Goal: Transaction & Acquisition: Purchase product/service

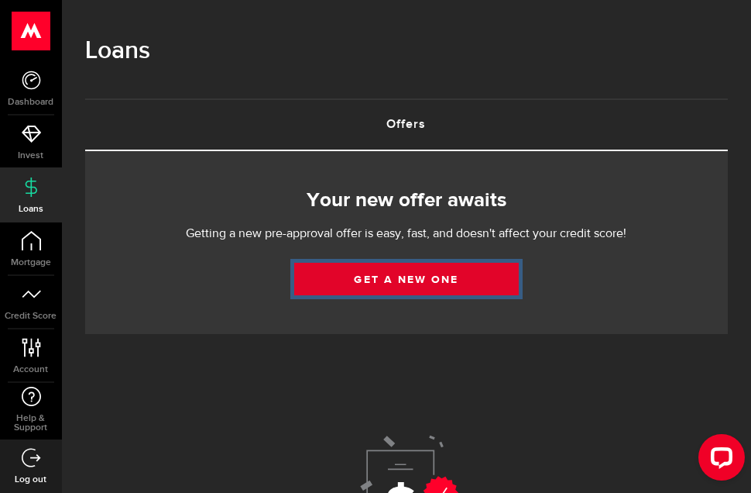
click at [415, 279] on link "Get a new one" at bounding box center [406, 279] width 225 height 33
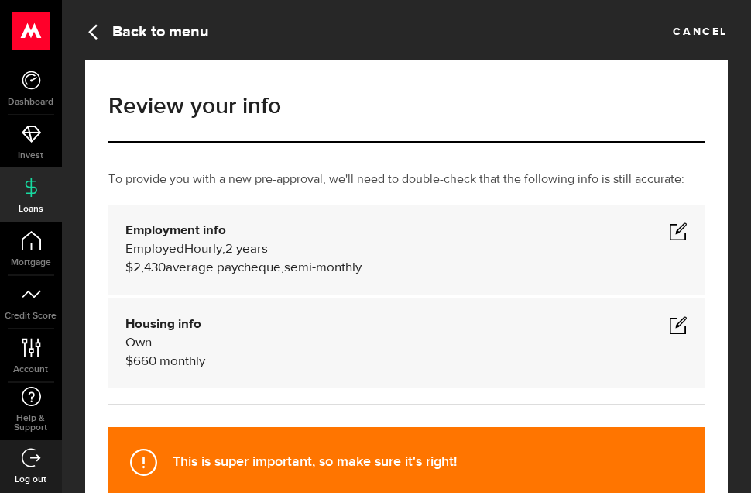
scroll to position [180, 0]
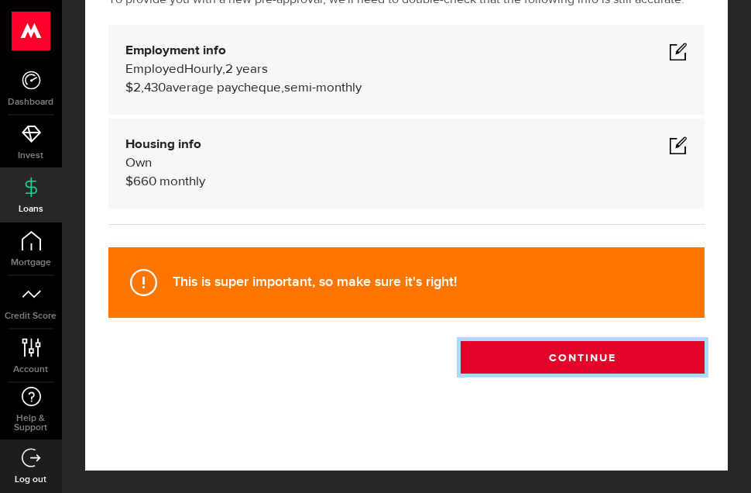
click at [632, 360] on button "Continue" at bounding box center [583, 357] width 244 height 33
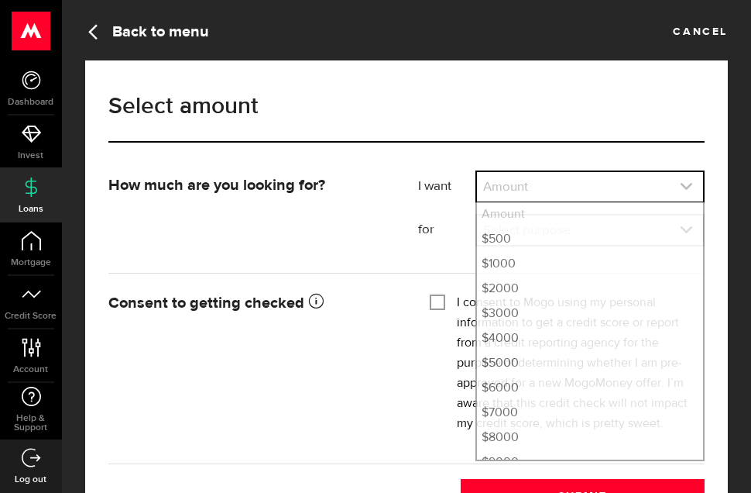
click at [528, 186] on link "expand select" at bounding box center [590, 186] width 226 height 29
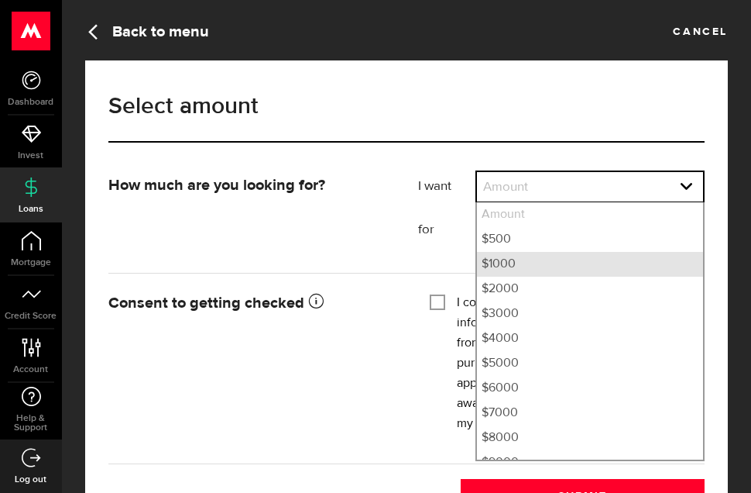
click at [505, 263] on li "$1000" at bounding box center [590, 264] width 226 height 25
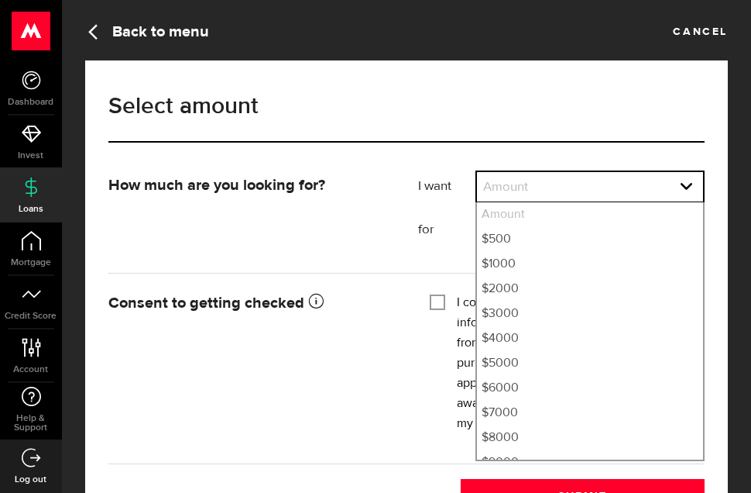
select select "1000"
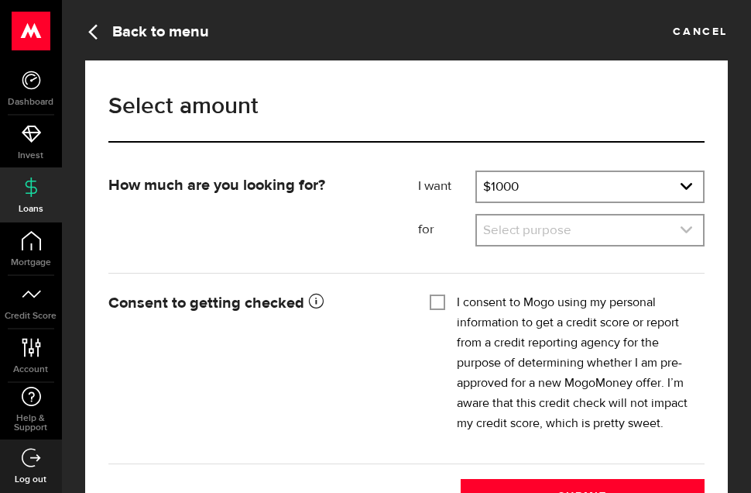
click at [545, 228] on link "expand select" at bounding box center [590, 229] width 226 height 29
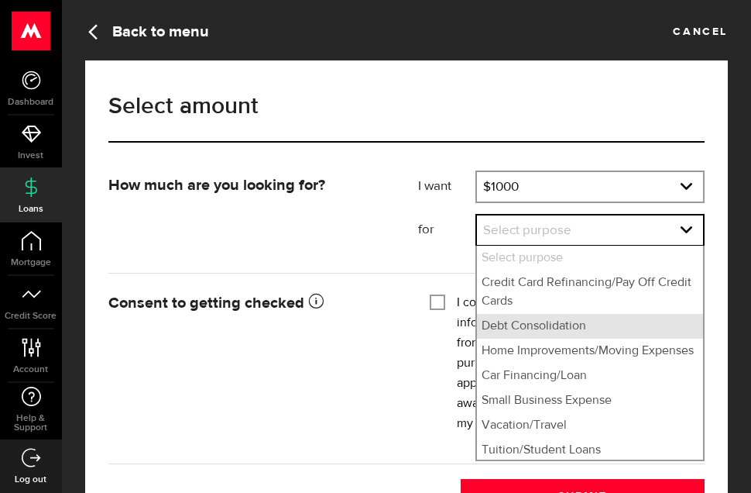
click at [552, 330] on li "Debt Consolidation" at bounding box center [590, 326] width 226 height 25
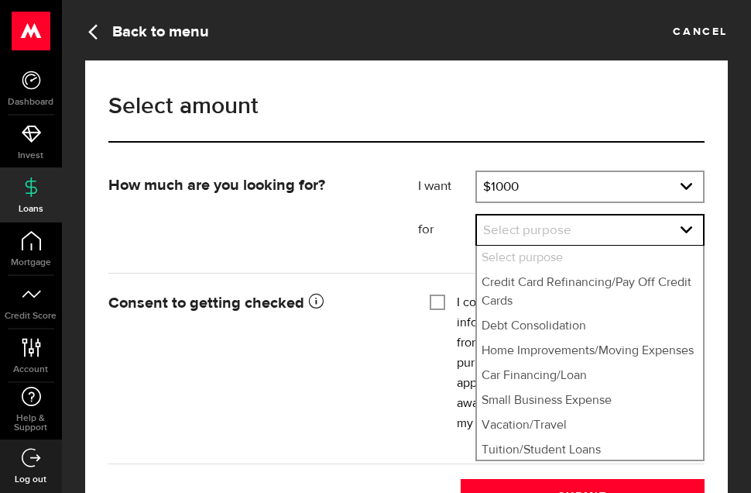
select select "Debt Consolidation"
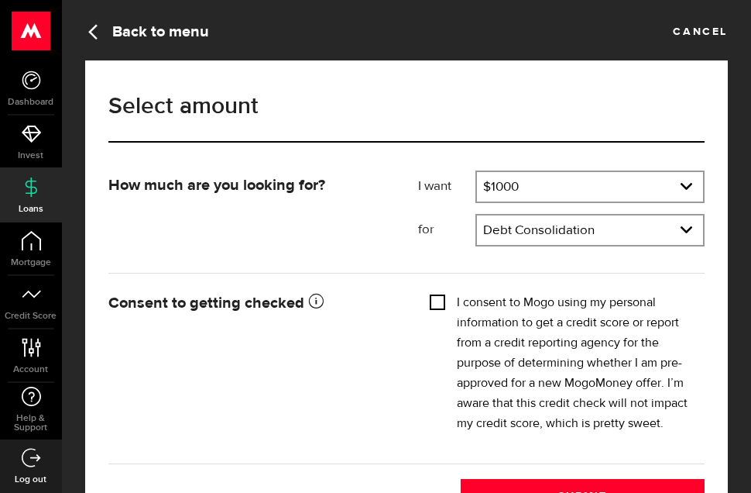
click at [437, 301] on input "I consent to Mogo using my personal information to get a credit score or report…" at bounding box center [437, 300] width 15 height 15
checkbox input "true"
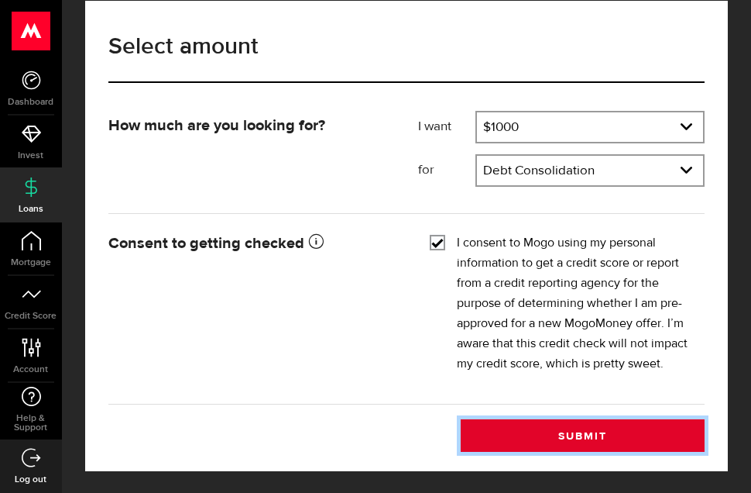
click at [597, 432] on button "Submit" at bounding box center [583, 435] width 244 height 33
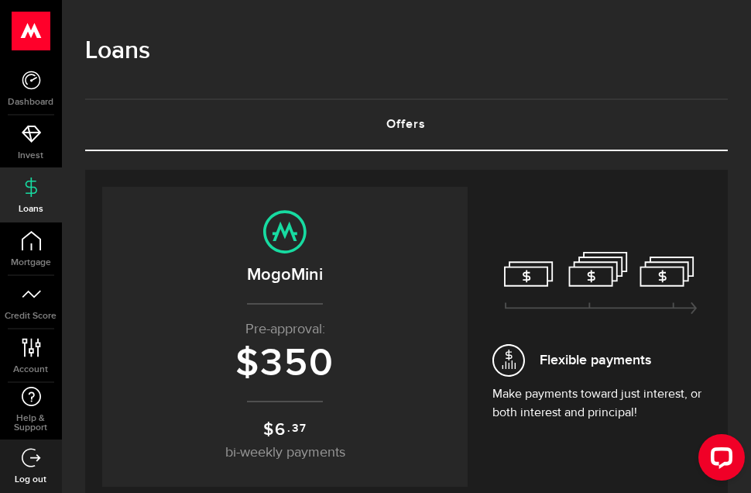
scroll to position [490, 0]
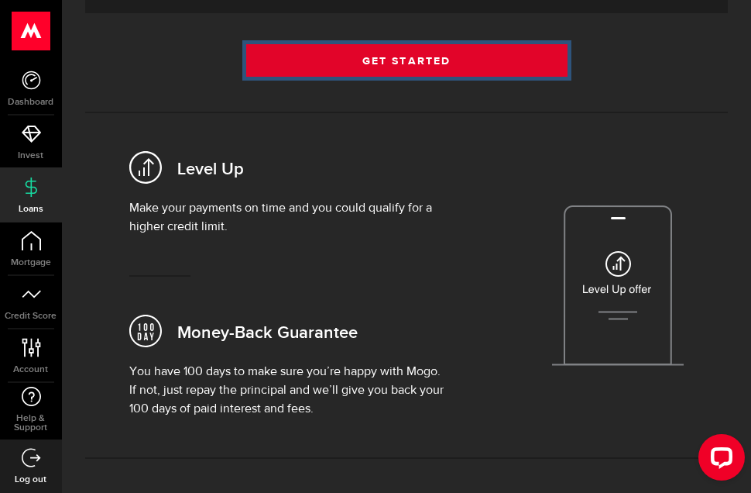
click at [435, 50] on link "Get Started" at bounding box center [406, 60] width 321 height 33
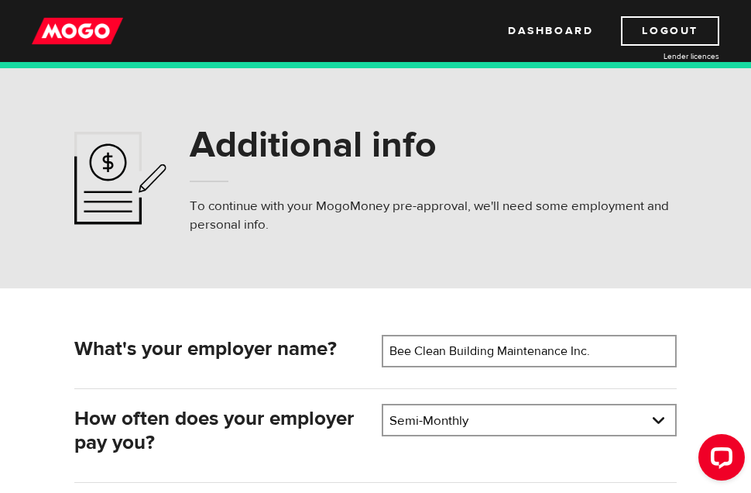
scroll to position [490, 0]
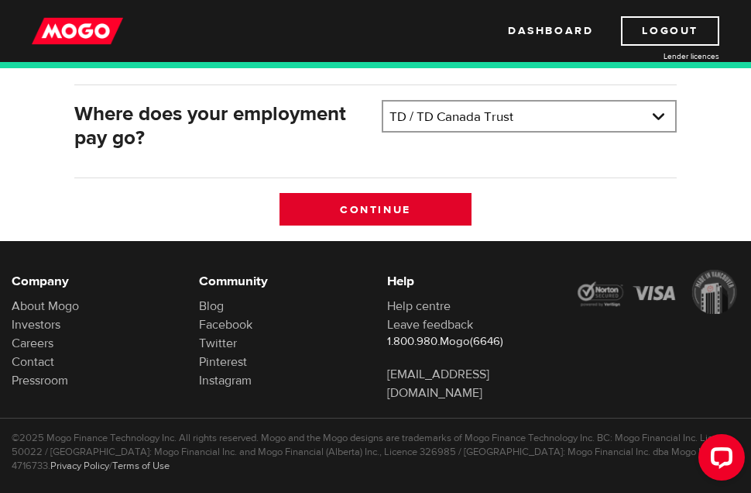
click at [411, 207] on input "Continue" at bounding box center [376, 209] width 193 height 33
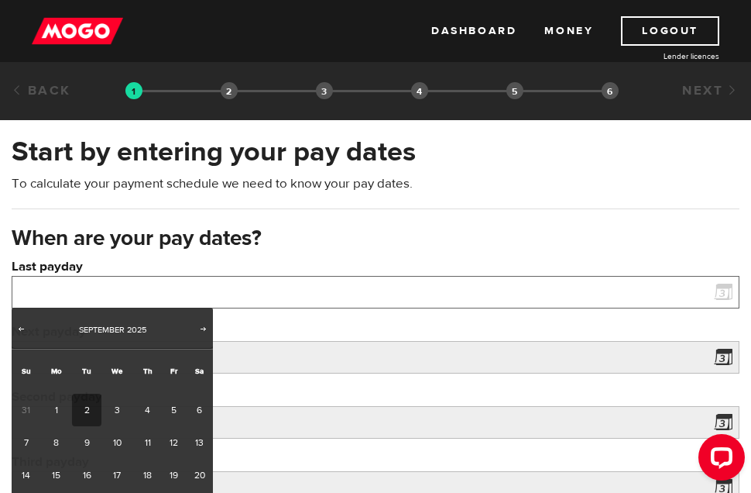
click at [69, 297] on input "Last payday" at bounding box center [376, 292] width 728 height 33
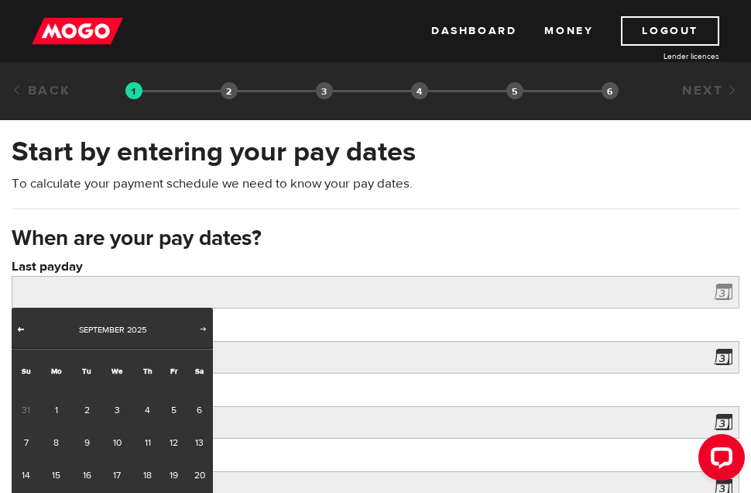
click at [22, 326] on span "Prev" at bounding box center [21, 328] width 12 height 12
click at [204, 326] on span "Next" at bounding box center [204, 328] width 12 height 12
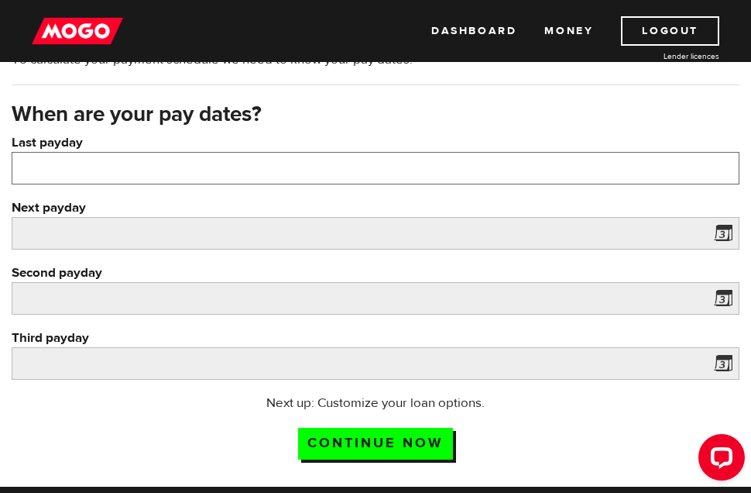
scroll to position [129, 0]
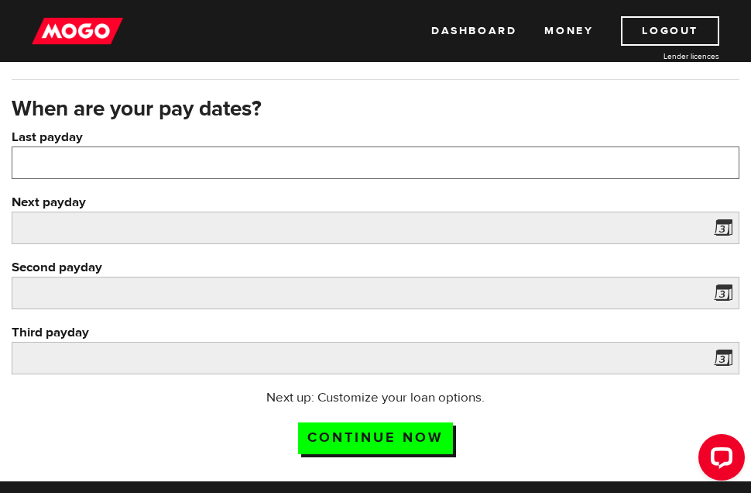
click at [213, 159] on input "Last payday" at bounding box center [376, 162] width 728 height 33
click at [194, 163] on input "Last payday" at bounding box center [376, 162] width 728 height 33
click at [34, 158] on input "Last payday" at bounding box center [376, 162] width 728 height 33
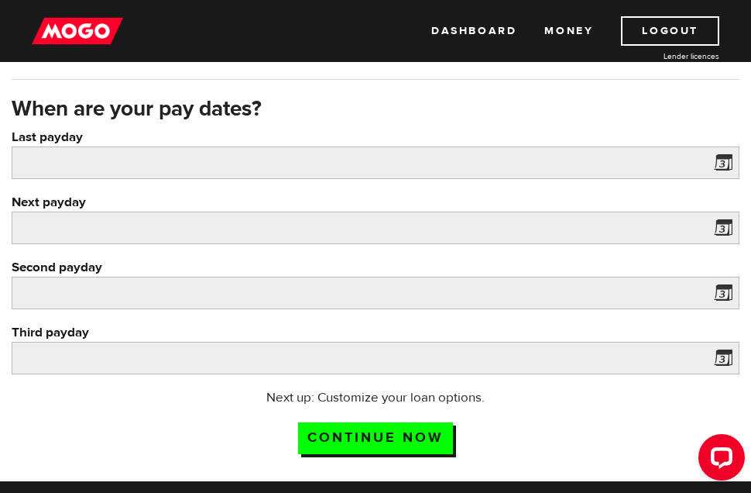
drag, startPoint x: 718, startPoint y: 164, endPoint x: 659, endPoint y: 159, distance: 59.1
click at [718, 163] on span at bounding box center [720, 165] width 23 height 25
click at [54, 139] on label "Last payday" at bounding box center [376, 137] width 728 height 19
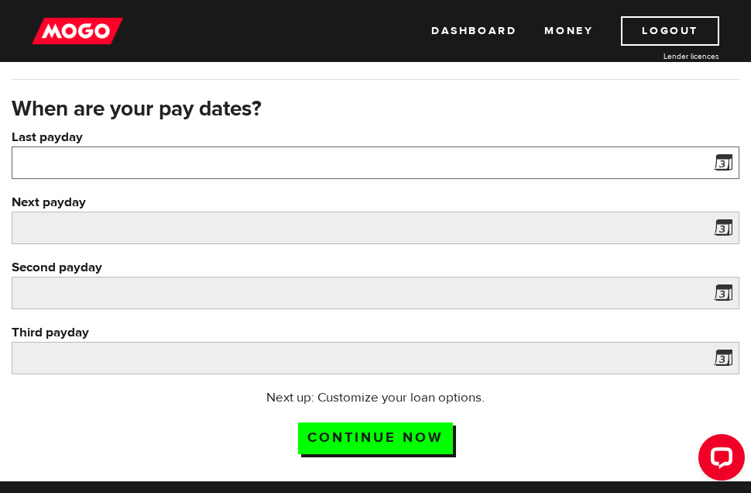
click at [54, 146] on input "Last payday" at bounding box center [376, 162] width 728 height 33
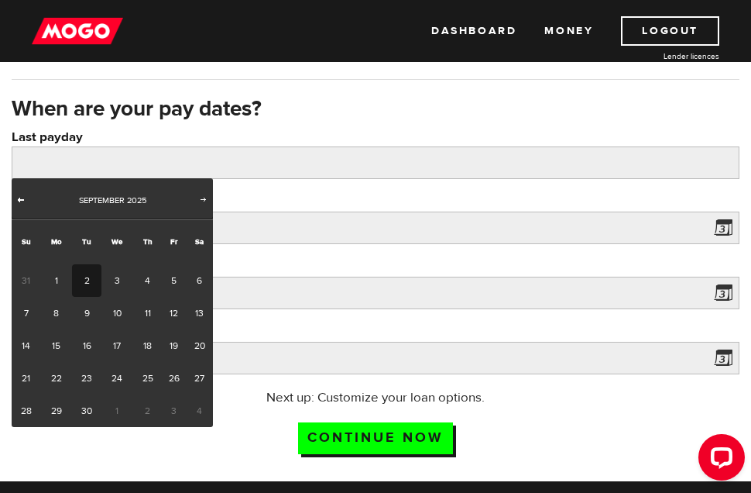
click at [19, 198] on span "Prev" at bounding box center [21, 199] width 12 height 12
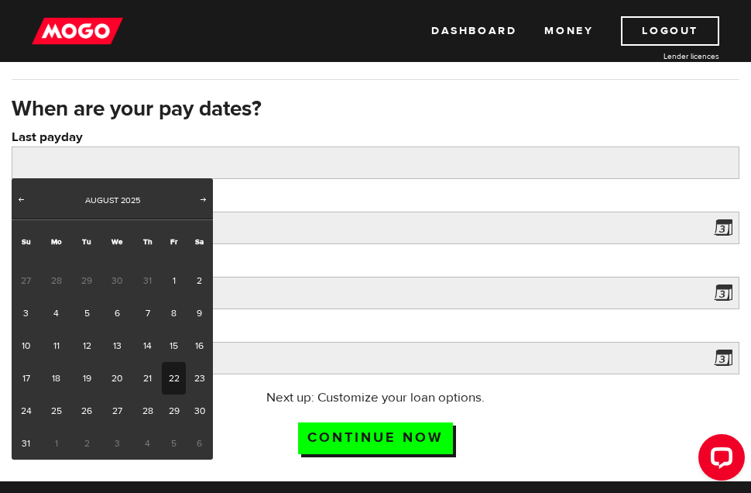
click at [177, 380] on link "22" at bounding box center [174, 378] width 24 height 33
type input "2025/08/22"
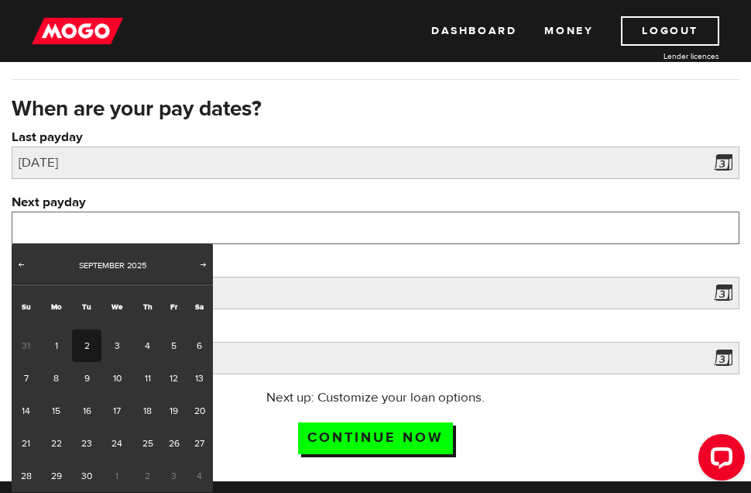
click at [159, 232] on input "Next payday" at bounding box center [376, 227] width 728 height 33
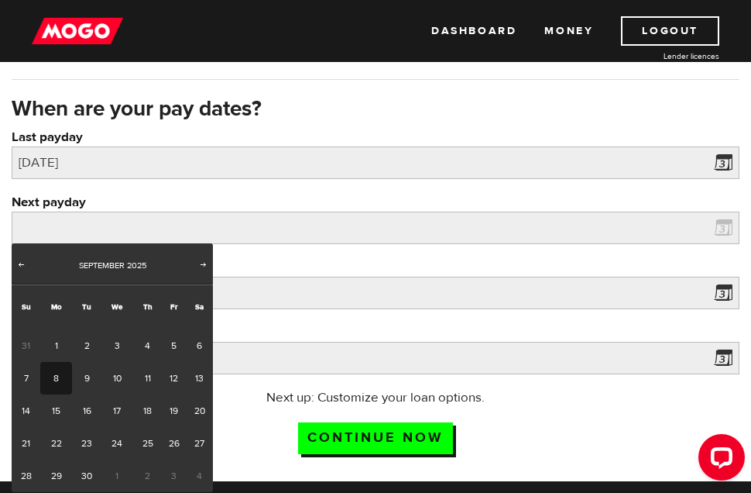
click at [56, 372] on link "8" at bounding box center [56, 378] width 32 height 33
type input "2025/09/08"
type input "2025/9/23"
type input "2025/10/8"
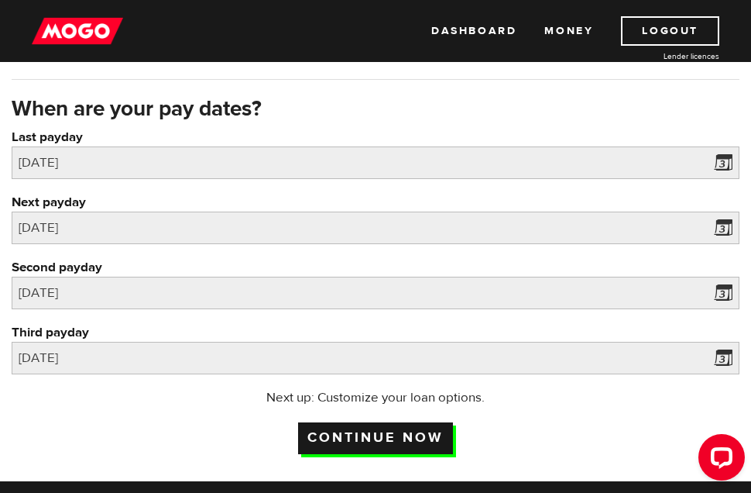
drag, startPoint x: 414, startPoint y: 439, endPoint x: 428, endPoint y: 430, distance: 16.1
click at [414, 438] on input "Continue now" at bounding box center [375, 438] width 155 height 32
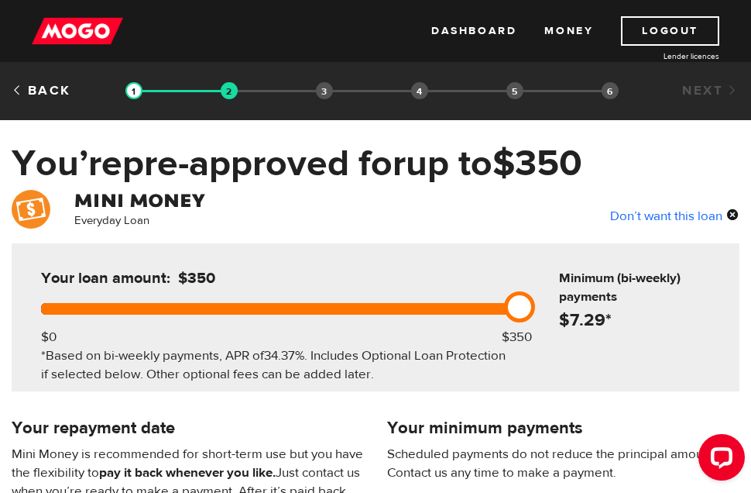
drag, startPoint x: 504, startPoint y: 307, endPoint x: 547, endPoint y: 307, distance: 42.6
click at [547, 307] on div "Your loan amount: $350 $0 $350 *Based on bi-weekly payments, APR of 34.37% . In…" at bounding box center [376, 317] width 728 height 148
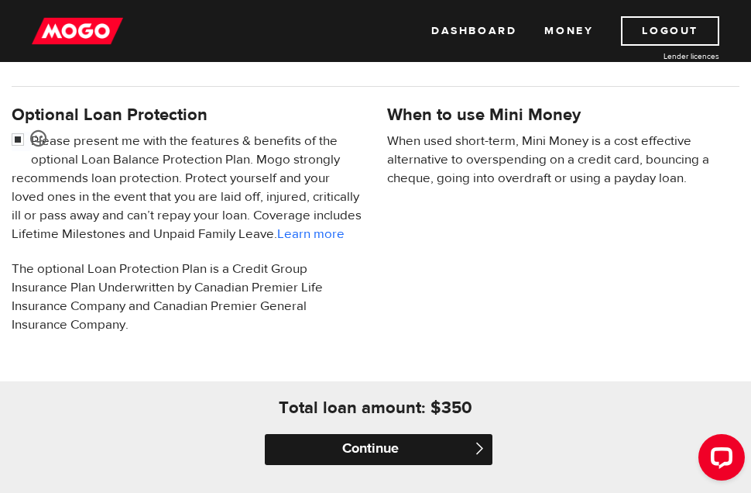
click at [361, 442] on input "Continue" at bounding box center [378, 449] width 227 height 31
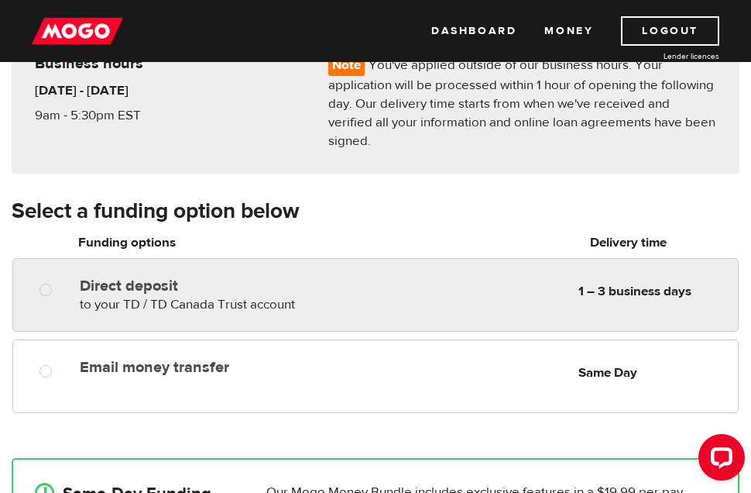
scroll to position [160, 0]
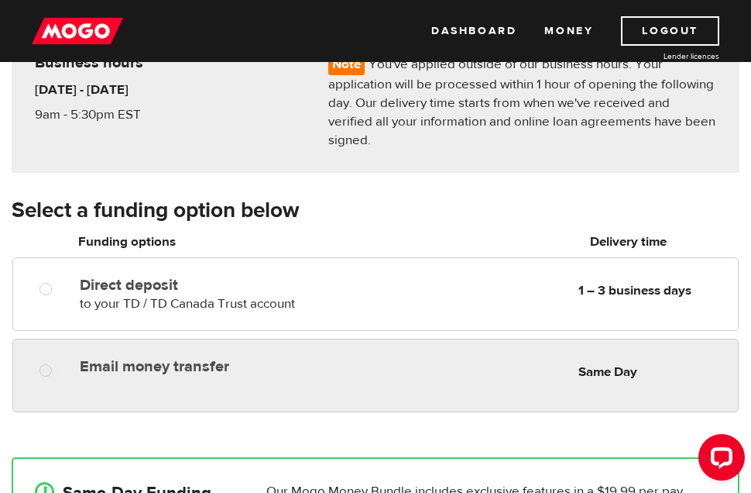
radio input "true"
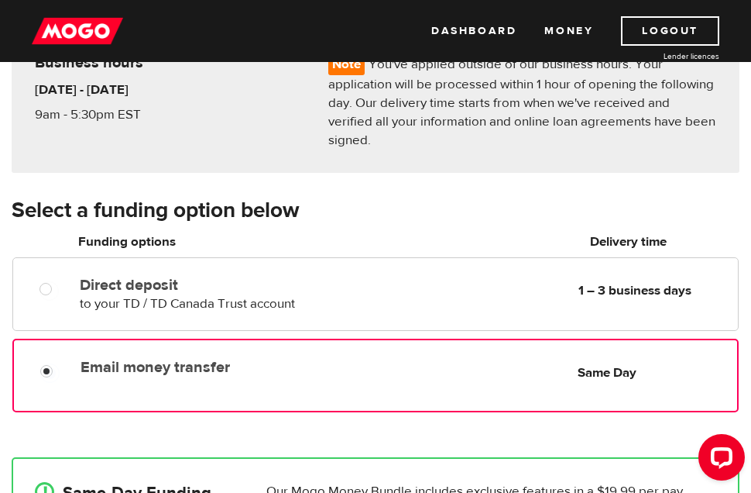
click at [446, 353] on div "Email money transfer Delivery in Same Day Same Day" at bounding box center [405, 367] width 663 height 30
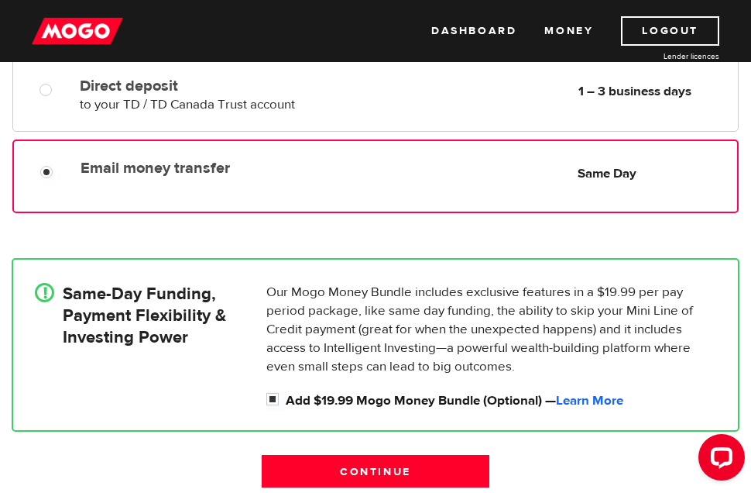
scroll to position [358, 0]
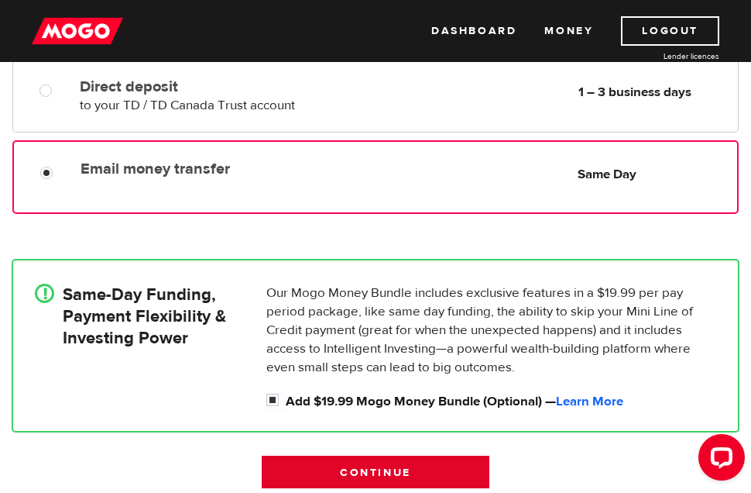
click at [400, 455] on input "Continue" at bounding box center [375, 471] width 227 height 33
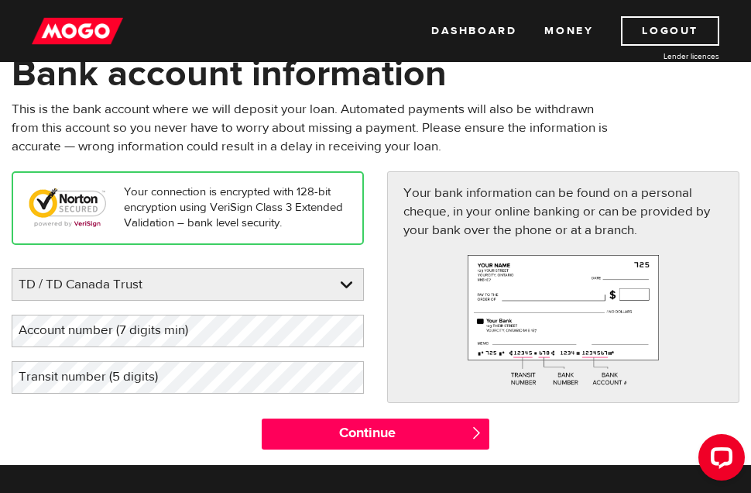
scroll to position [111, 0]
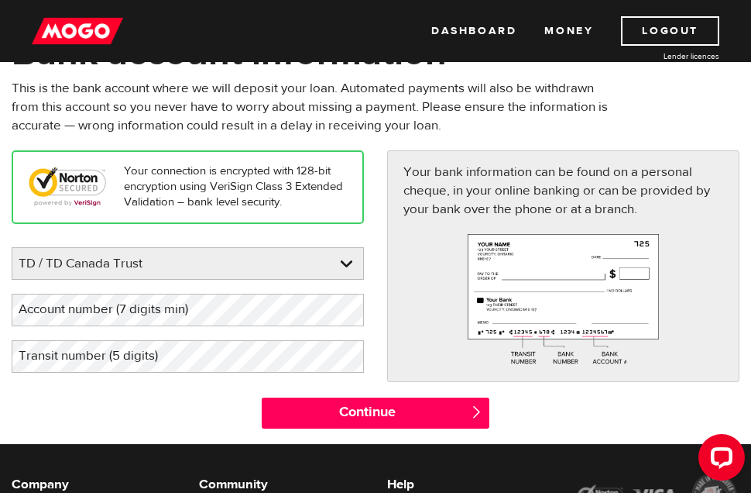
click at [218, 311] on label "Account number (7 digits min)" at bounding box center [116, 310] width 208 height 32
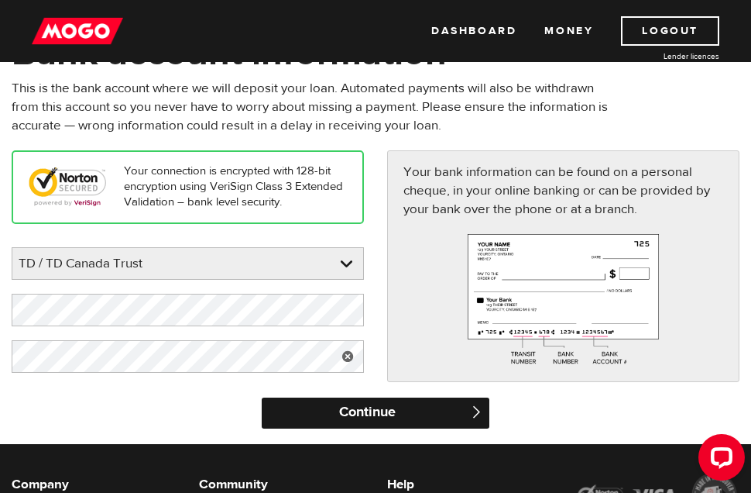
drag, startPoint x: 387, startPoint y: 419, endPoint x: 382, endPoint y: 410, distance: 10.4
click at [387, 417] on input "Continue" at bounding box center [375, 412] width 227 height 31
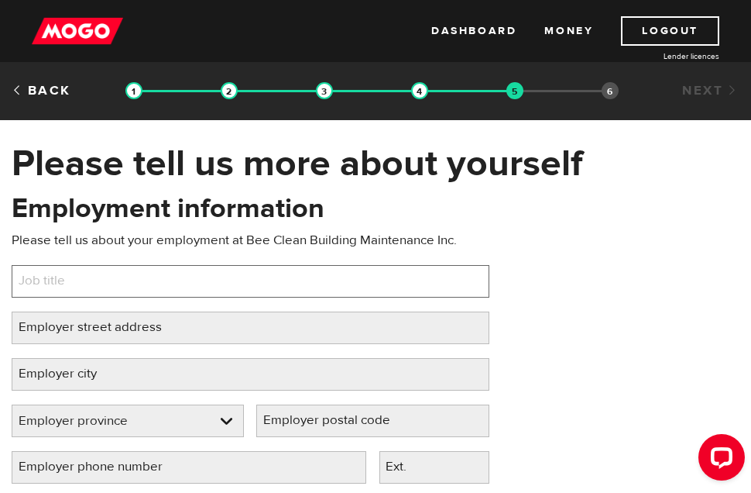
click at [164, 272] on input "Job title" at bounding box center [251, 281] width 478 height 33
type input "Maintantenance"
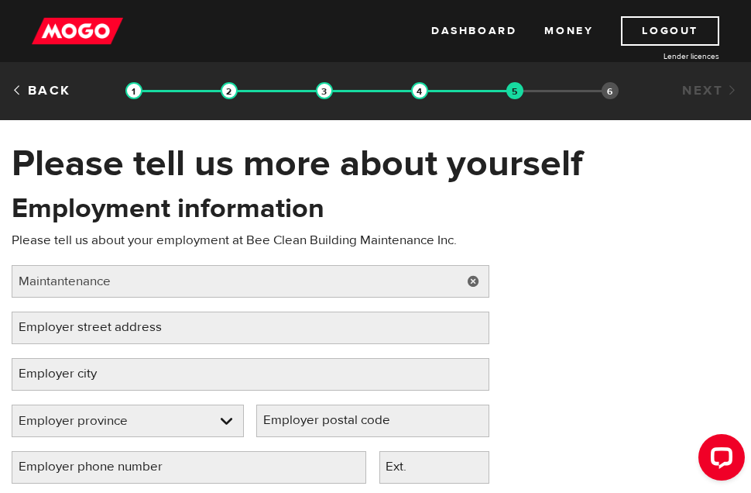
click at [162, 316] on label "Employer street address" at bounding box center [103, 327] width 182 height 32
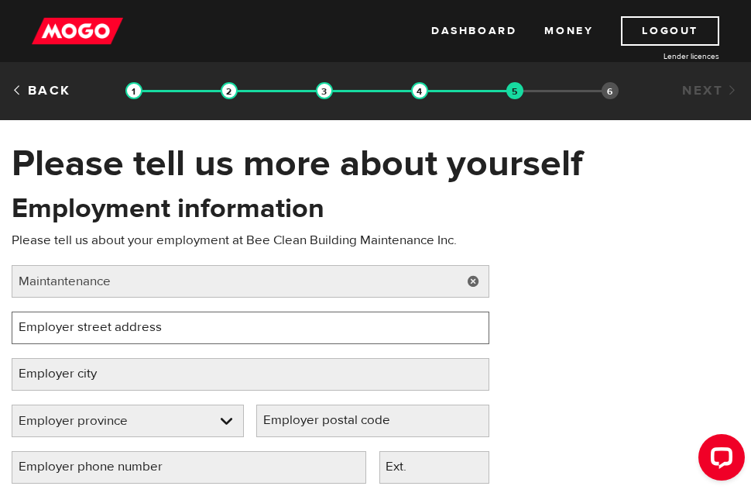
click at [162, 316] on input "Employer street address" at bounding box center [251, 327] width 478 height 33
type input "270 W 7thAve"
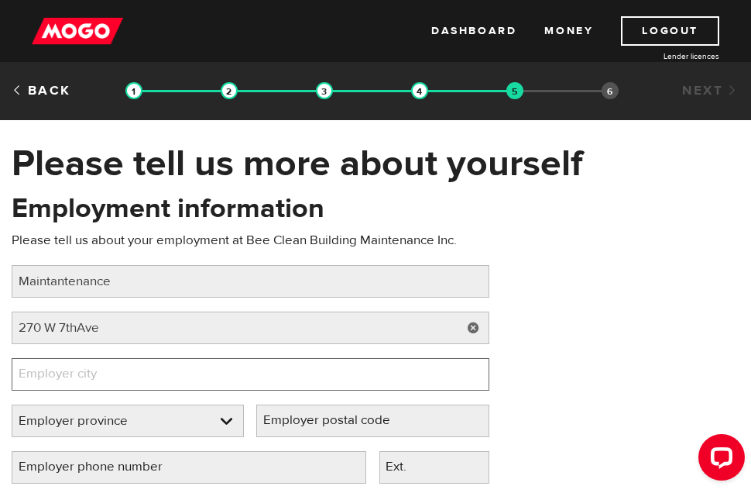
click at [158, 380] on input "Employer city" at bounding box center [251, 374] width 478 height 33
type input "Vancouver"
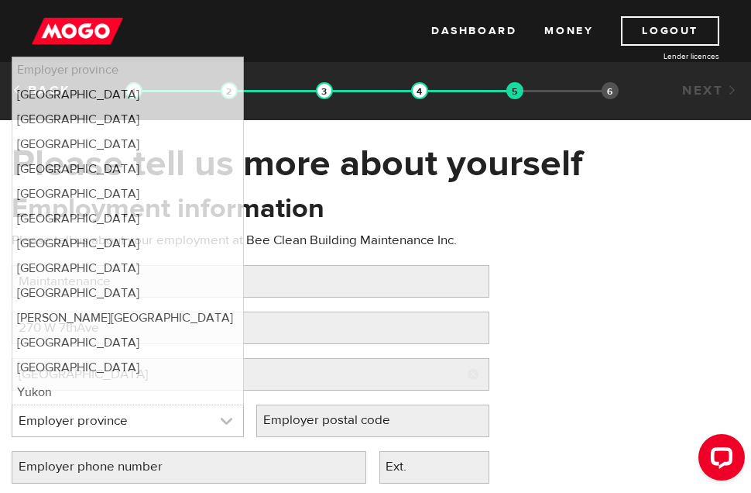
click at [206, 422] on link at bounding box center [127, 420] width 231 height 31
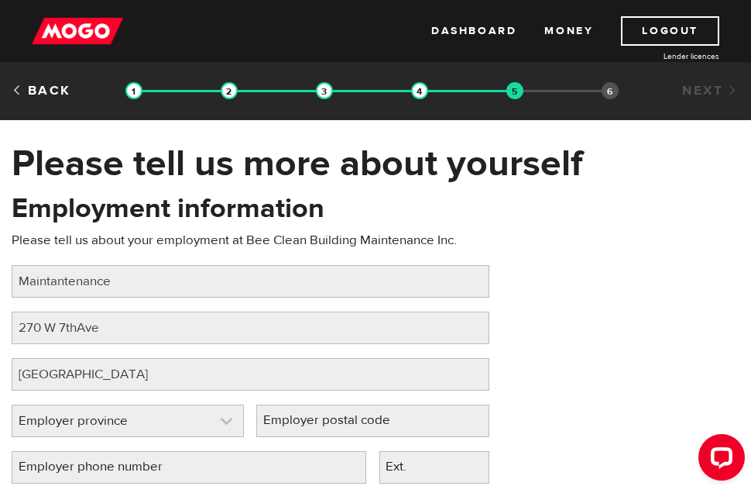
click at [143, 411] on link at bounding box center [127, 420] width 231 height 31
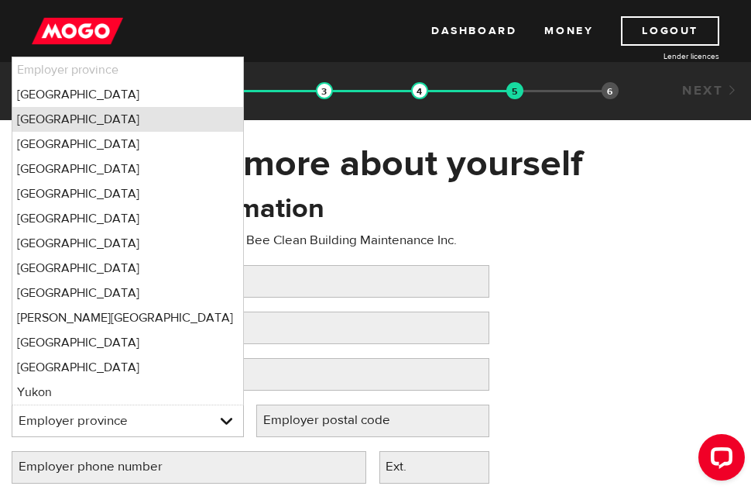
click at [92, 122] on li "British Columbia" at bounding box center [127, 119] width 231 height 25
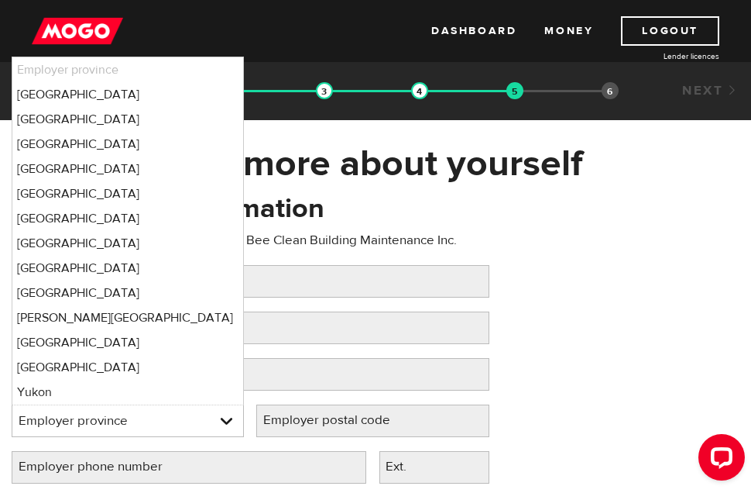
select select "BC"
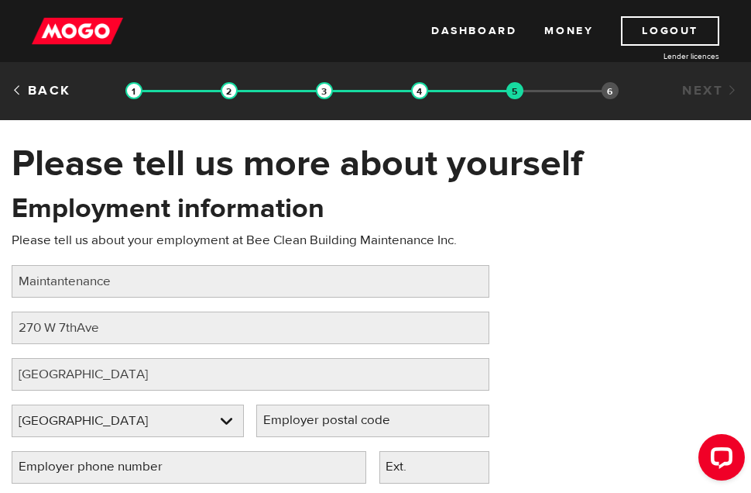
click at [400, 422] on label "Employer postal code" at bounding box center [339, 420] width 166 height 32
click at [400, 422] on input "Employer postal code" at bounding box center [372, 420] width 232 height 33
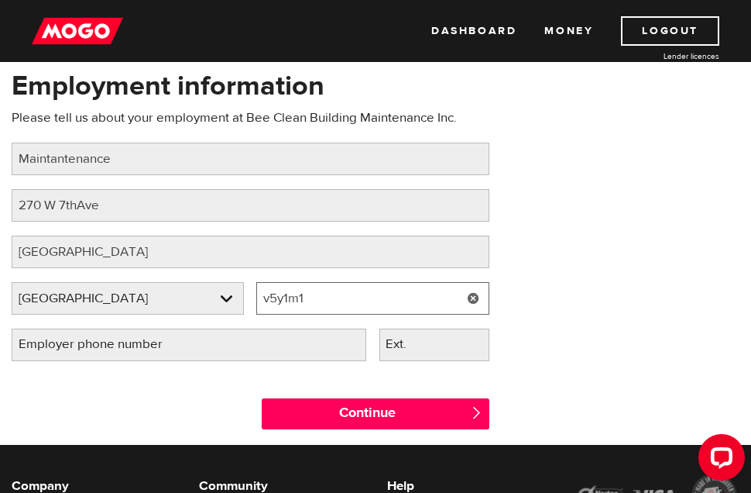
scroll to position [149, 0]
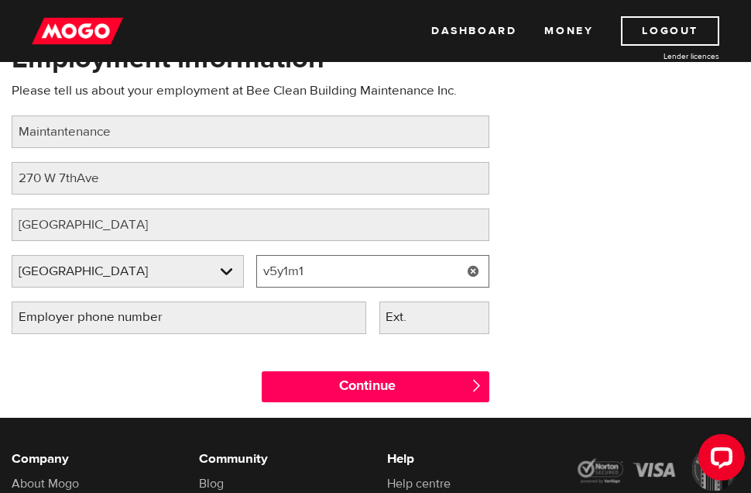
type input "v5y1m1"
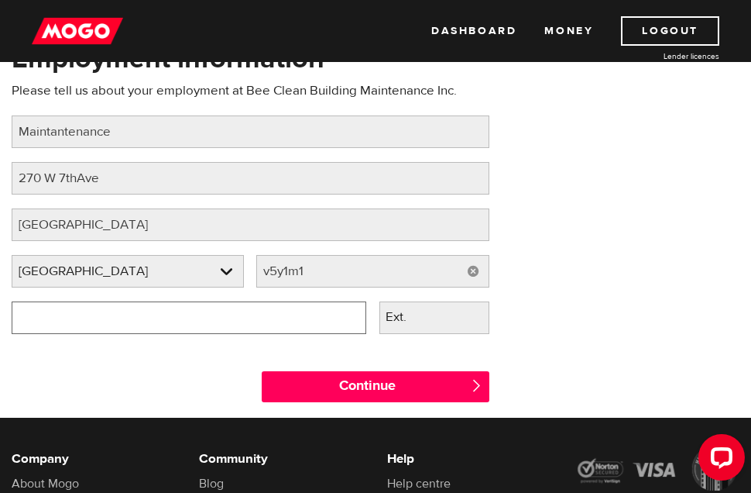
click at [262, 325] on input "Employer phone number" at bounding box center [189, 317] width 355 height 33
click at [33, 314] on input "(304) 872-" at bounding box center [189, 317] width 355 height 33
click at [126, 321] on input "(604) 872-" at bounding box center [189, 317] width 355 height 33
type input "(604) 872-0233"
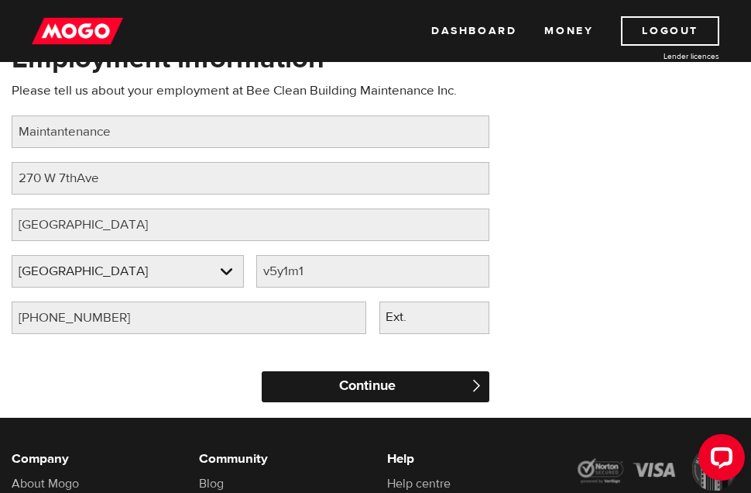
click at [328, 384] on input "Continue" at bounding box center [375, 386] width 227 height 31
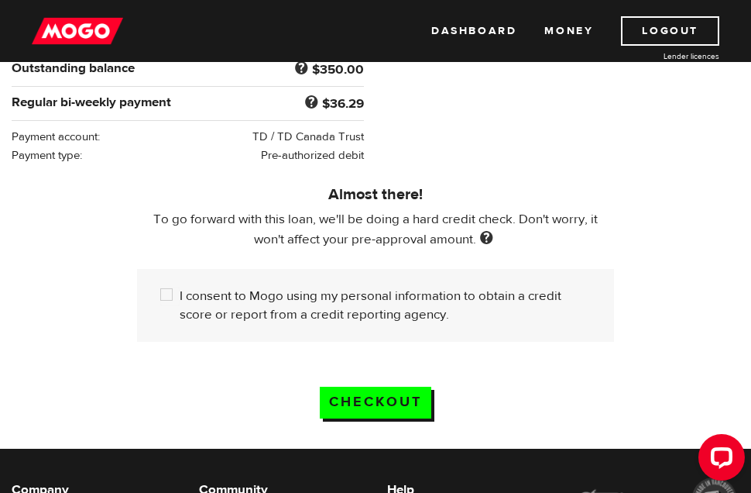
scroll to position [395, 0]
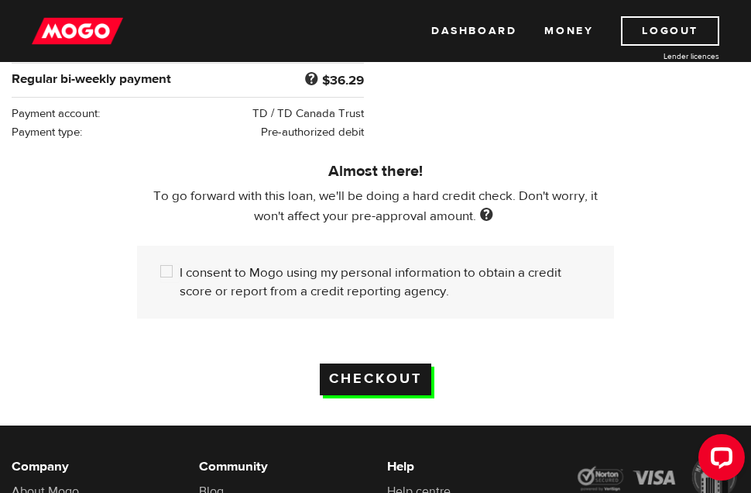
click at [390, 369] on input "Checkout" at bounding box center [376, 379] width 112 height 32
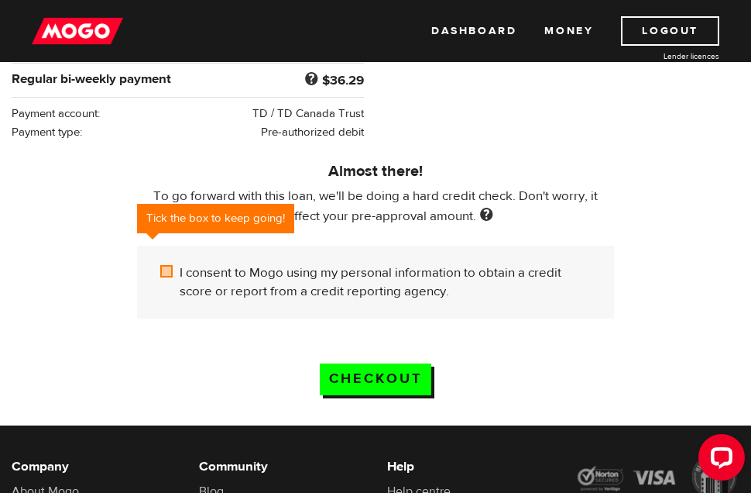
click at [165, 265] on input "I consent to Mogo using my personal information to obtain a credit score or rep…" at bounding box center [169, 272] width 19 height 19
checkbox input "true"
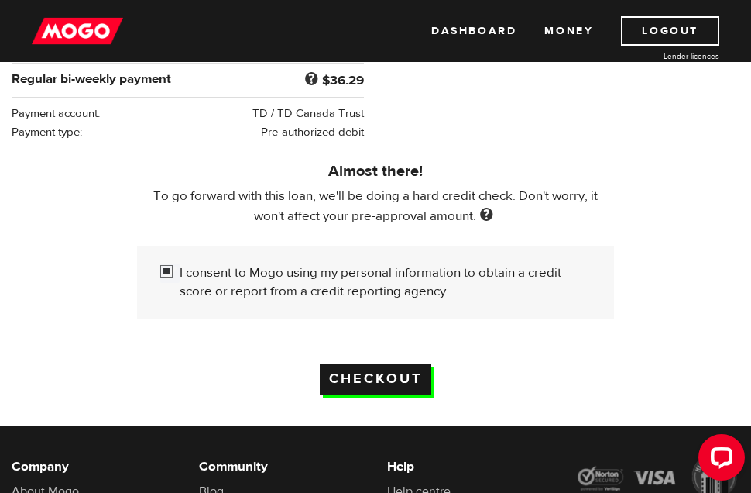
drag, startPoint x: 387, startPoint y: 376, endPoint x: 751, endPoint y: 353, distance: 364.0
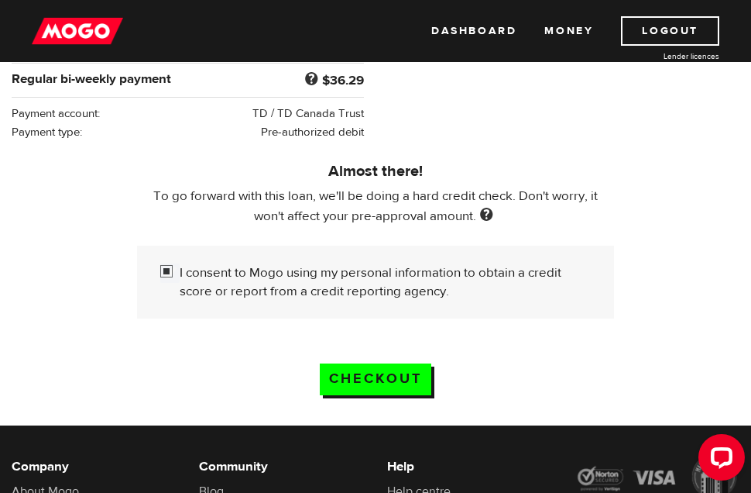
click at [388, 375] on input "Checkout" at bounding box center [376, 379] width 112 height 32
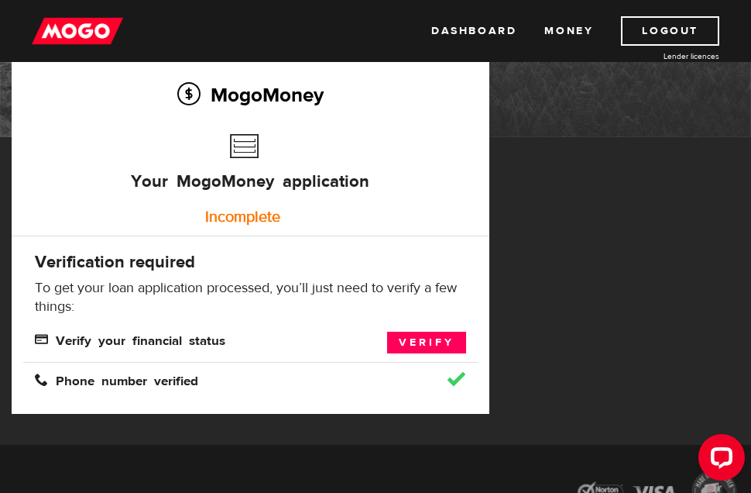
scroll to position [122, 0]
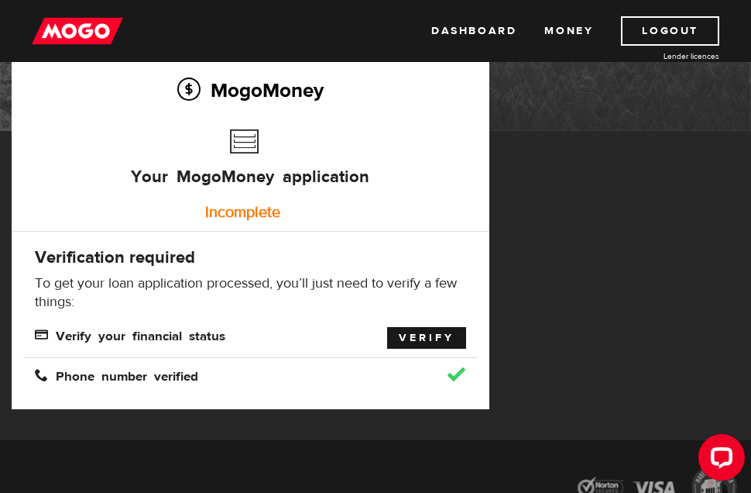
click at [421, 337] on link "Verify" at bounding box center [426, 338] width 79 height 22
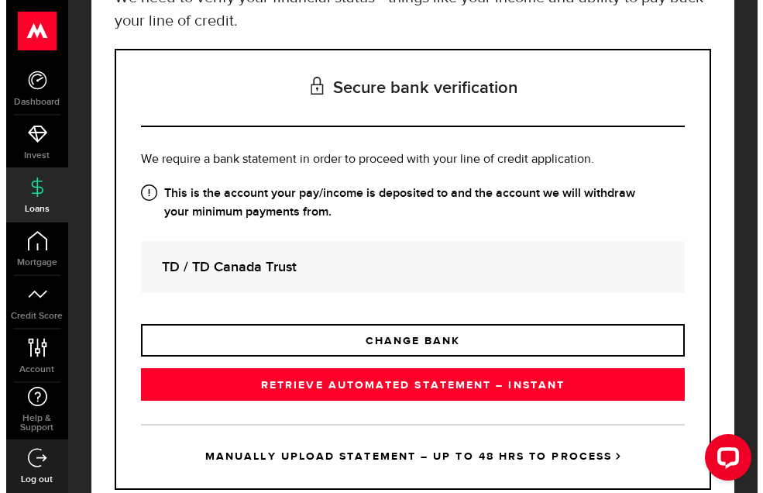
scroll to position [201, 0]
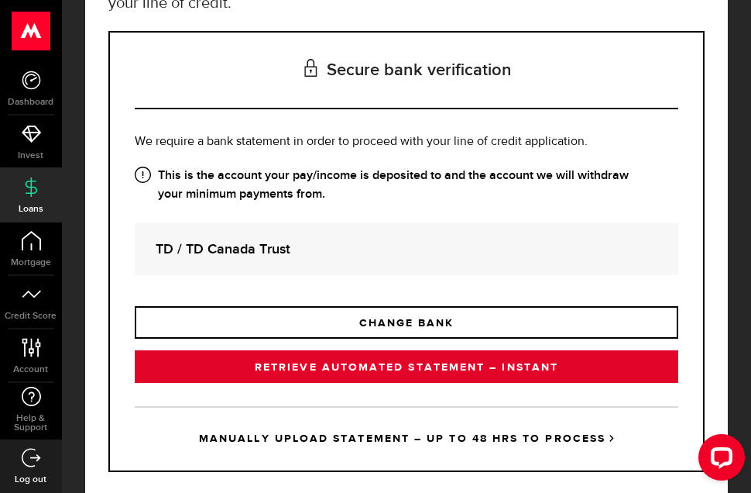
click at [356, 368] on link "RETRIEVE AUTOMATED STATEMENT – INSTANT" at bounding box center [407, 366] width 544 height 33
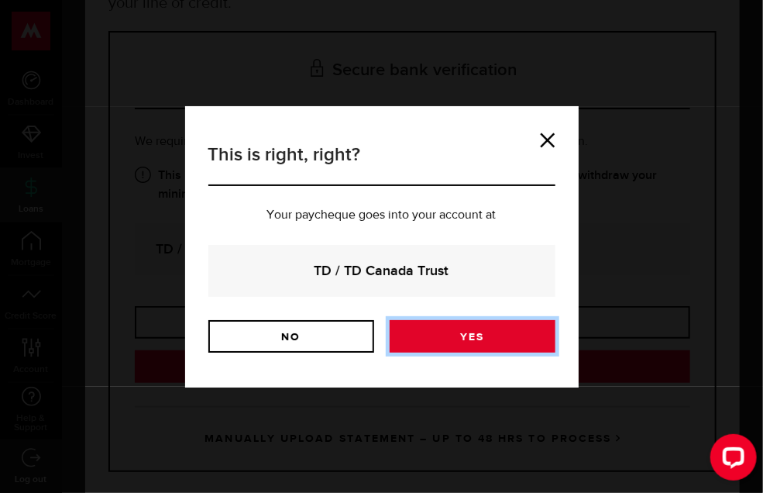
drag, startPoint x: 472, startPoint y: 332, endPoint x: 462, endPoint y: 336, distance: 10.4
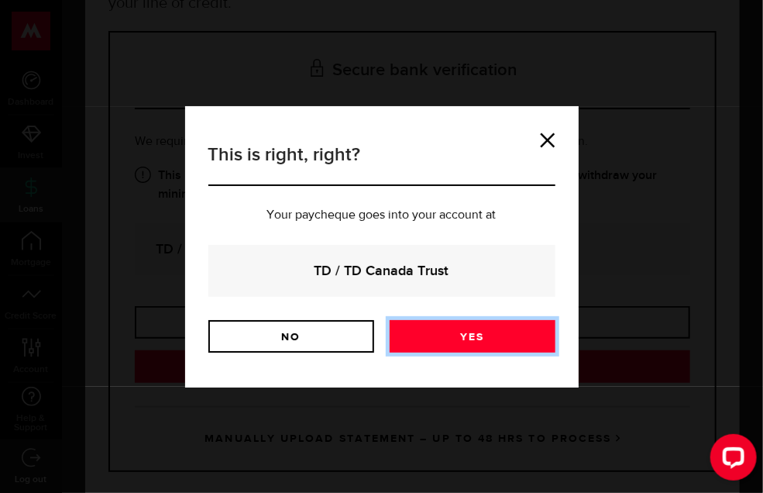
click at [472, 332] on link "Yes" at bounding box center [473, 336] width 166 height 33
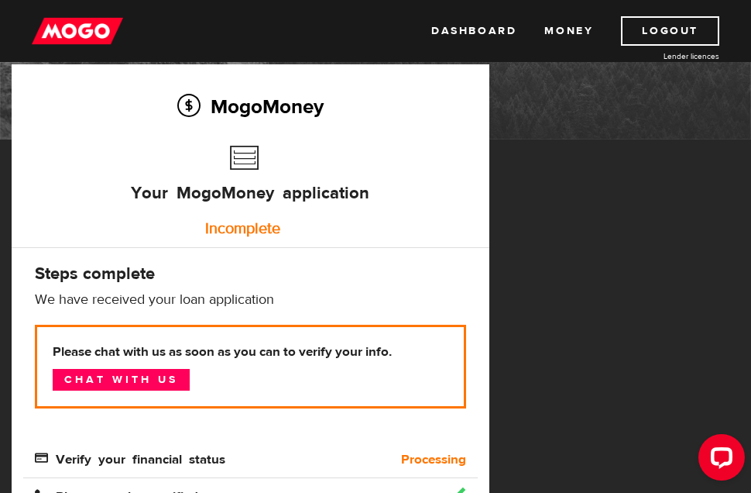
scroll to position [139, 0]
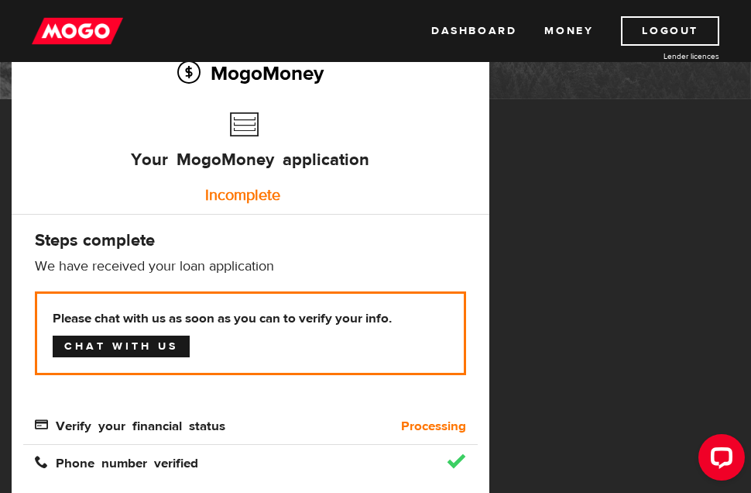
click at [167, 347] on link "Chat with us" at bounding box center [121, 346] width 137 height 22
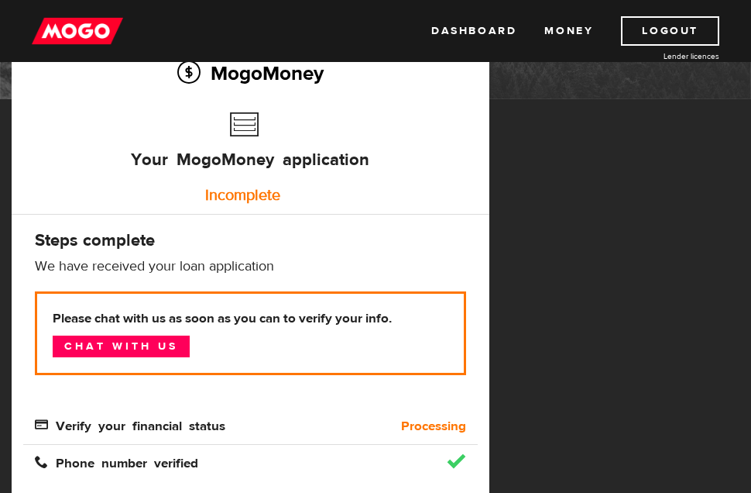
click at [254, 339] on p "Please chat with us as soon as you can to verify your info. Chat with us" at bounding box center [250, 333] width 431 height 84
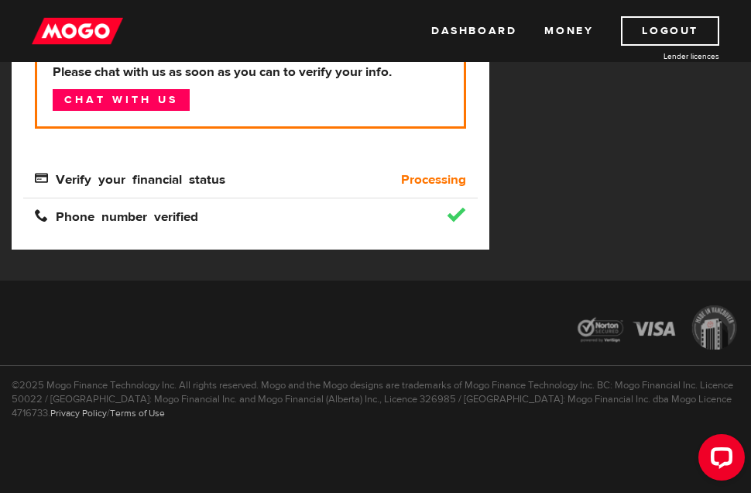
click at [204, 178] on span "Verify your financial status" at bounding box center [130, 177] width 191 height 13
click at [677, 24] on link "Logout" at bounding box center [670, 30] width 98 height 29
